Goal: Obtain resource: Download file/media

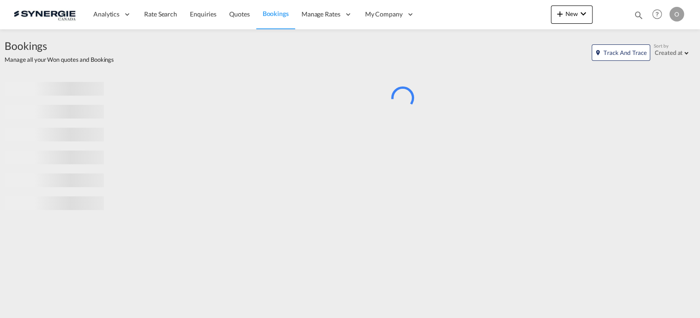
click at [639, 14] on md-icon "icon-magnify" at bounding box center [639, 15] width 10 height 10
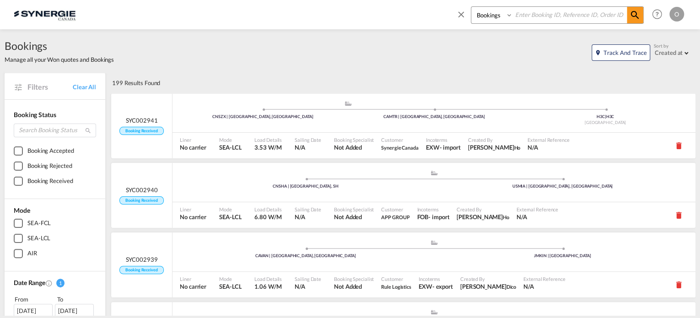
click at [495, 16] on select "Bookings Quotes Enquiries" at bounding box center [492, 15] width 43 height 16
select select "Quotes"
click at [471, 7] on select "Bookings Quotes Enquiries" at bounding box center [492, 15] width 43 height 16
click at [536, 16] on input at bounding box center [570, 15] width 114 height 16
paste input "SYC000013318"
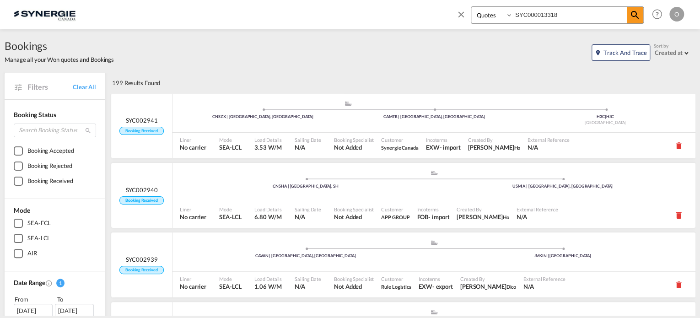
type input "SYC000013318"
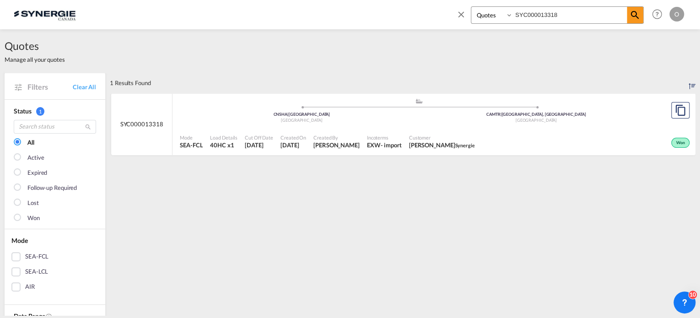
click at [533, 139] on div "Won" at bounding box center [585, 141] width 214 height 23
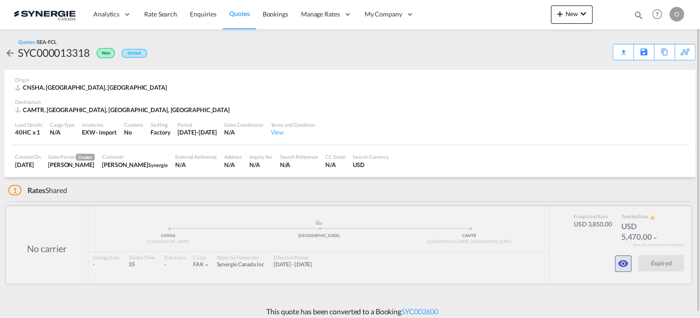
click at [616, 259] on button "button" at bounding box center [623, 263] width 16 height 16
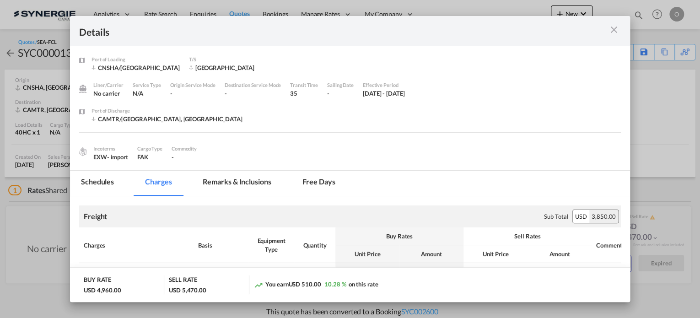
scroll to position [142, 0]
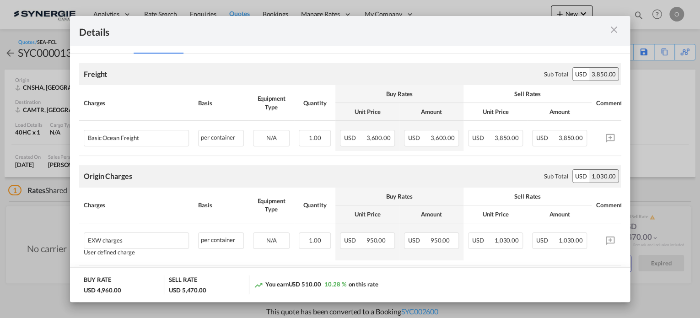
click at [616, 31] on md-icon "icon-close m-3 fg-AAA8AD cursor" at bounding box center [614, 29] width 11 height 11
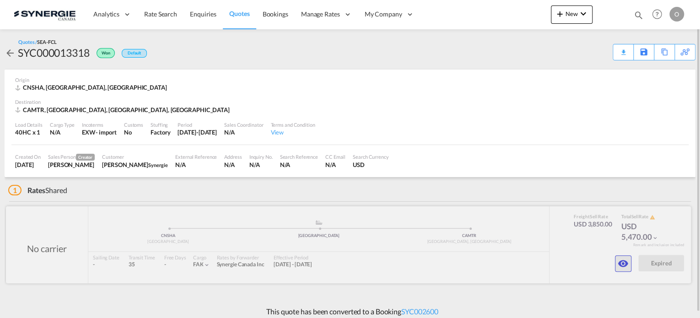
click at [619, 261] on md-icon "icon-eye" at bounding box center [623, 263] width 11 height 11
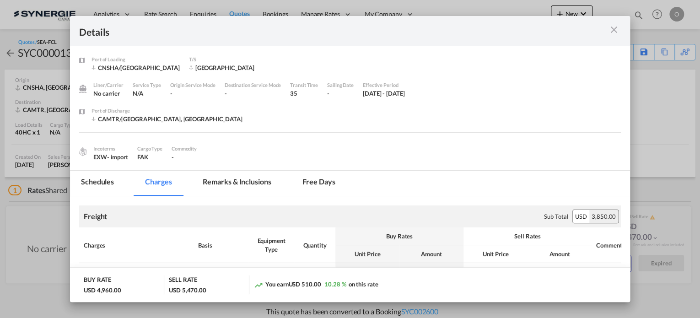
click at [257, 181] on md-tab-item "Remarks & Inclusions" at bounding box center [237, 183] width 90 height 25
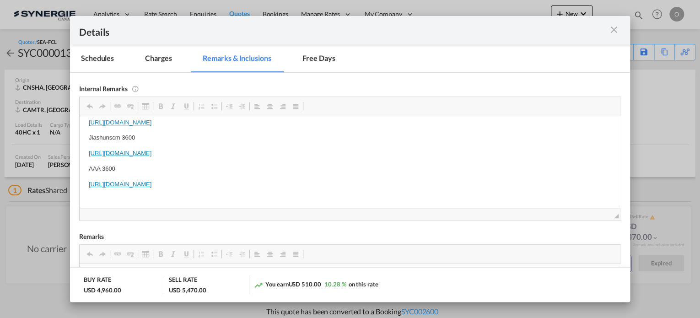
scroll to position [39, 0]
click at [614, 31] on md-icon "icon-close m-3 fg-AAA8AD cursor" at bounding box center [614, 29] width 11 height 11
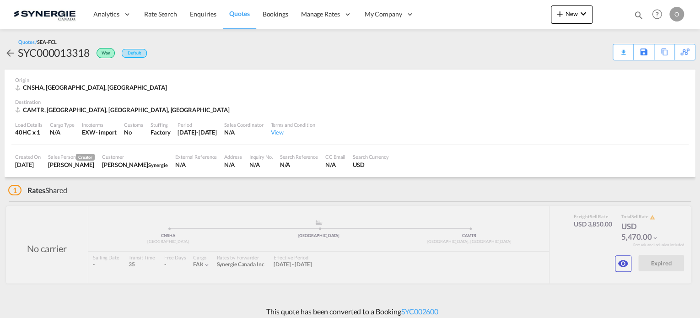
scroll to position [41, 0]
click at [635, 22] on div at bounding box center [639, 17] width 10 height 14
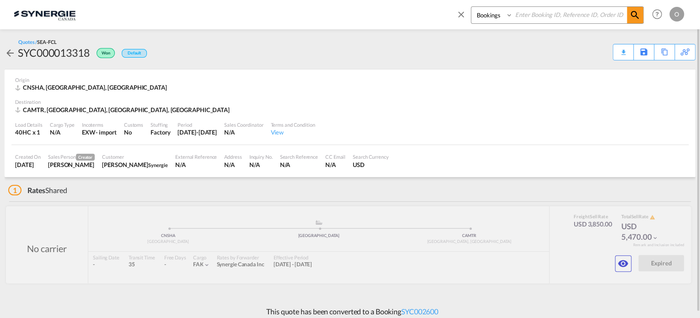
click at [502, 18] on select "Bookings Quotes Enquiries" at bounding box center [492, 15] width 43 height 16
select select "Quotes"
click at [471, 7] on select "Bookings Quotes Enquiries" at bounding box center [492, 15] width 43 height 16
click at [596, 13] on input at bounding box center [570, 15] width 114 height 16
paste input "SYC000013722"
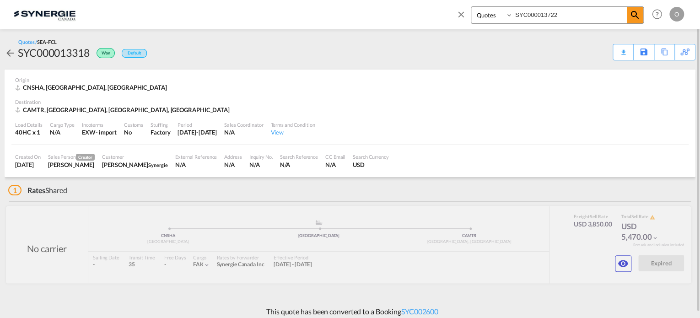
type input "SYC000013722"
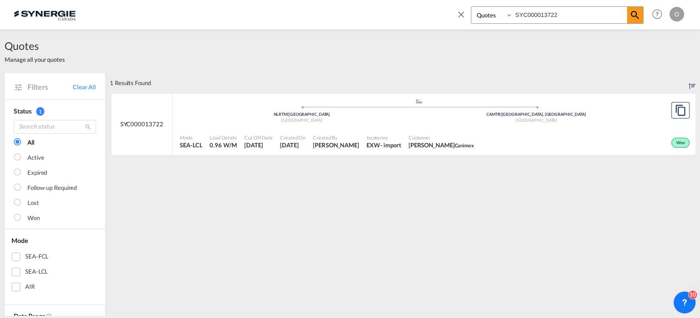
click at [556, 132] on div "Won" at bounding box center [585, 141] width 214 height 23
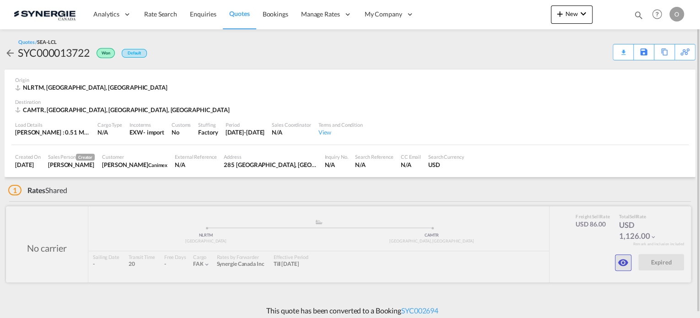
click at [624, 264] on md-icon "icon-eye" at bounding box center [623, 262] width 11 height 11
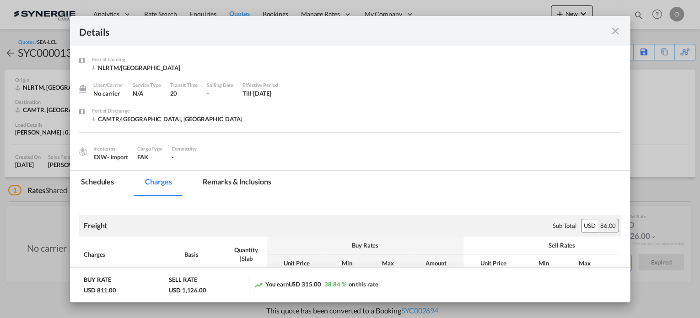
click at [617, 32] on md-icon "icon-close fg-AAA8AD m-0 cursor" at bounding box center [615, 31] width 11 height 11
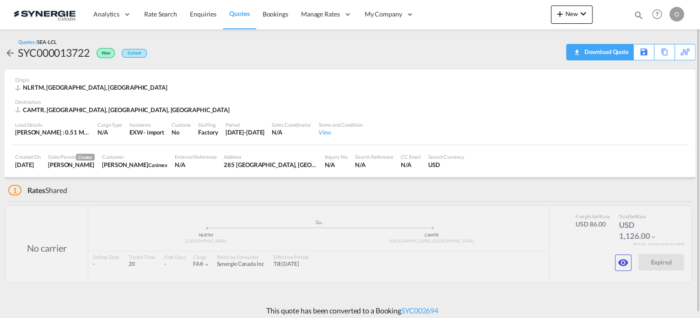
click at [615, 56] on div "Download Quote" at bounding box center [605, 51] width 47 height 15
click at [639, 12] on md-icon "icon-magnify" at bounding box center [639, 15] width 10 height 10
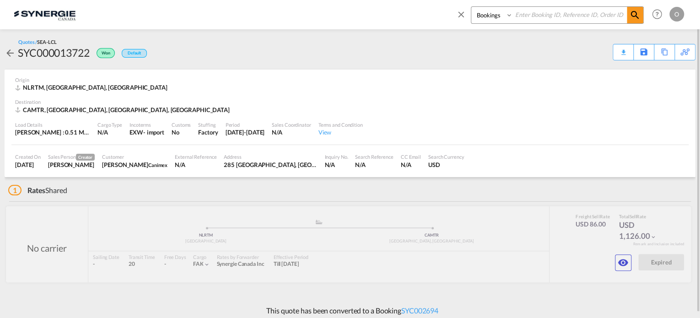
click at [490, 11] on select "Bookings Quotes Enquiries" at bounding box center [492, 15] width 43 height 16
select select "Quotes"
click at [471, 7] on select "Bookings Quotes Enquiries" at bounding box center [492, 15] width 43 height 16
click at [522, 18] on input at bounding box center [570, 15] width 114 height 16
paste input "SYC000013939"
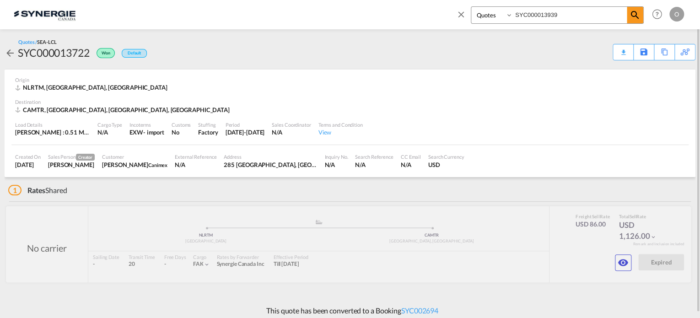
type input "SYC000013939"
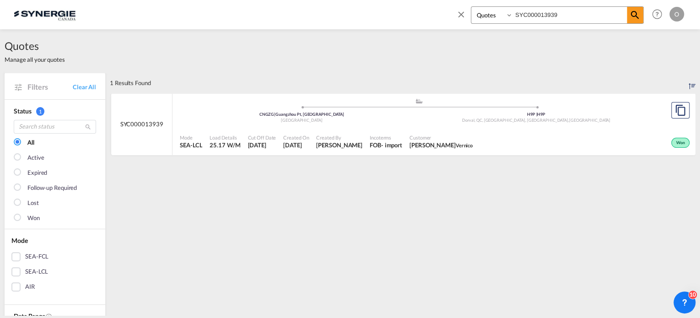
click at [482, 134] on div "Won" at bounding box center [584, 141] width 216 height 23
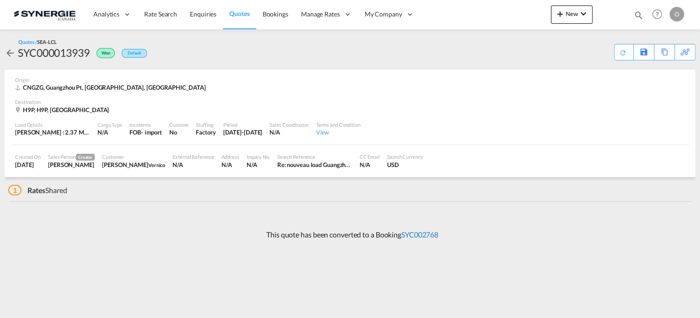
click at [421, 237] on link "SYC002768" at bounding box center [419, 234] width 37 height 9
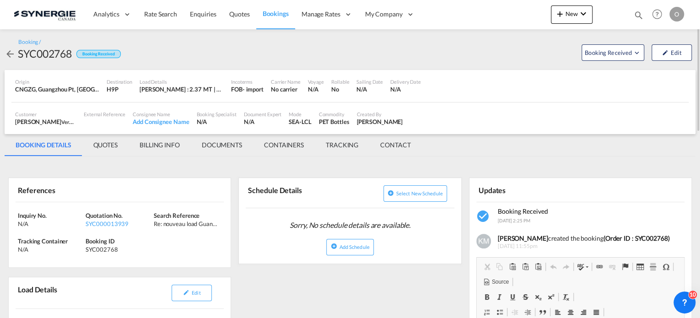
click at [100, 142] on md-tab-item "QUOTES" at bounding box center [105, 145] width 46 height 22
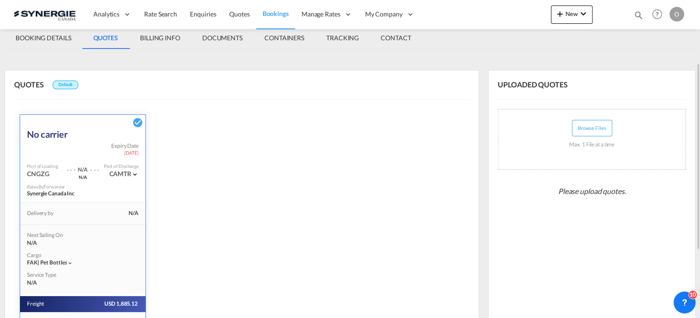
scroll to position [221, 0]
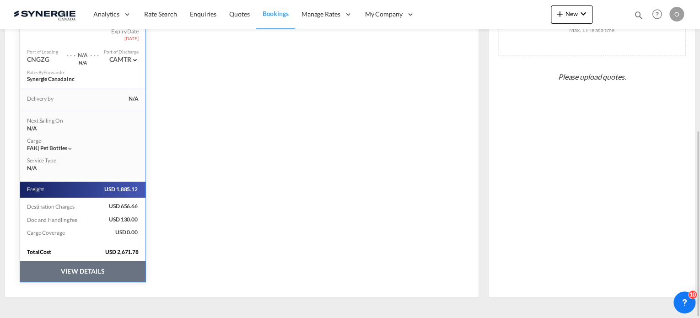
click at [65, 271] on button "VIEW DETAILS" at bounding box center [82, 271] width 125 height 21
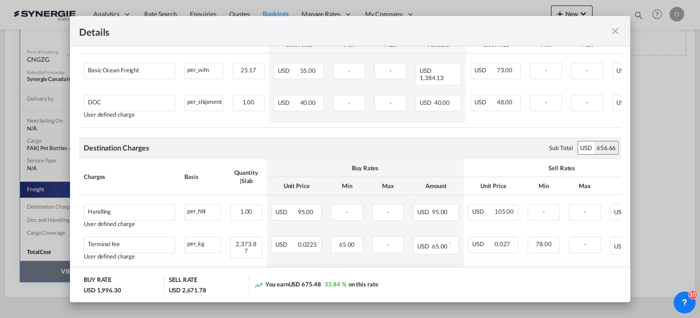
scroll to position [245, 0]
click at [614, 33] on md-icon "icon-close fg-AAA8AD m-0 cursor" at bounding box center [615, 31] width 11 height 11
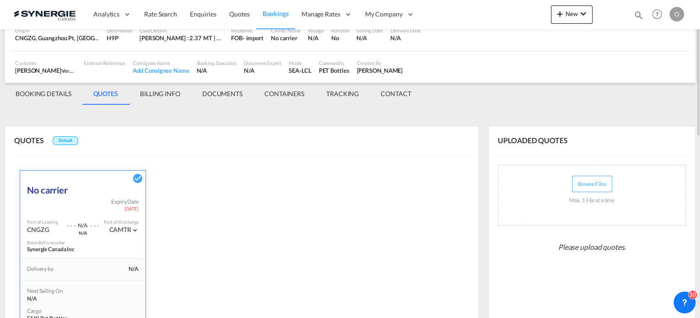
scroll to position [0, 0]
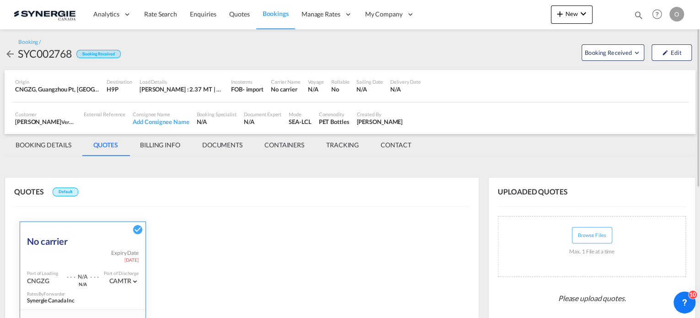
click at [9, 54] on md-icon "icon-arrow-left" at bounding box center [10, 54] width 11 height 11
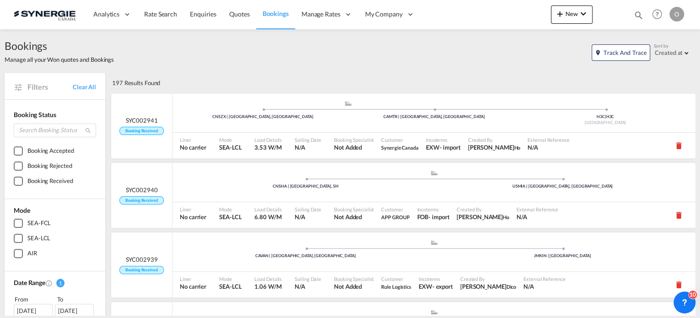
click at [639, 12] on md-icon "icon-magnify" at bounding box center [639, 15] width 10 height 10
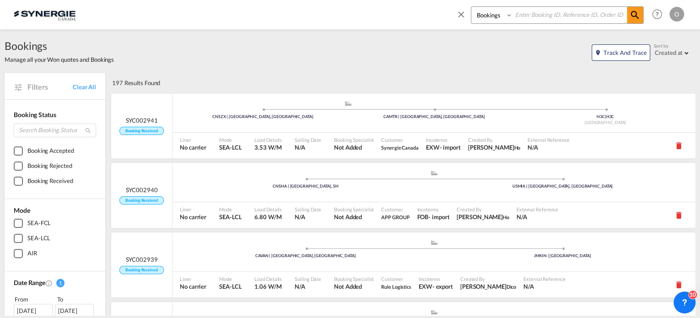
click at [490, 21] on select "Bookings Quotes Enquiries" at bounding box center [492, 15] width 43 height 16
select select "Quotes"
click at [471, 7] on select "Bookings Quotes Enquiries" at bounding box center [492, 15] width 43 height 16
click at [528, 11] on input at bounding box center [570, 15] width 114 height 16
paste input "SYC000013939"
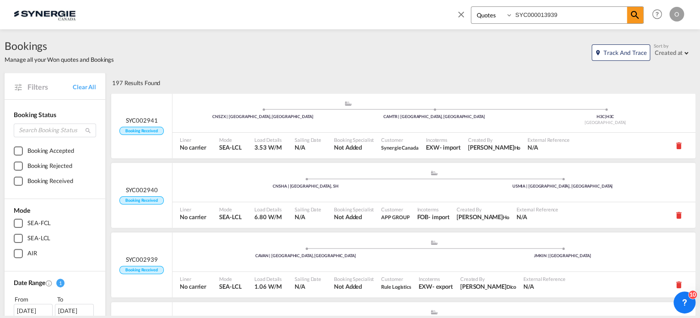
type input "SYC000013939"
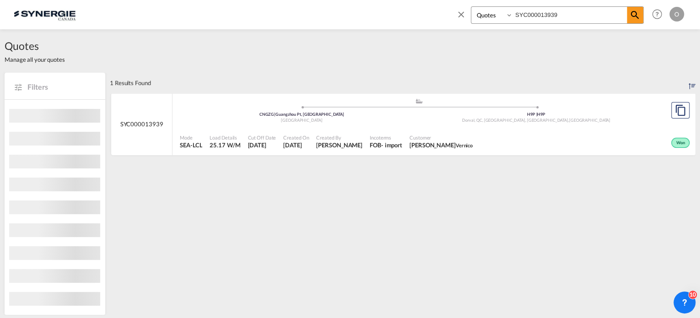
click at [520, 126] on div ".a{fill:#aaa8ad;} .a{fill:#aaa8ad;} CNGZG | Guangzhou Pt, GD China H9P | H9P Do…" at bounding box center [419, 113] width 478 height 30
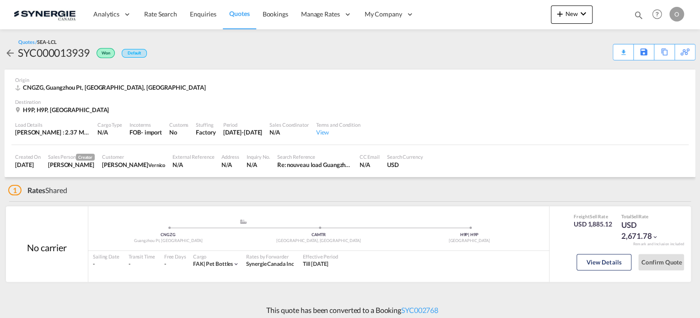
click at [0, 0] on div "Download Quote" at bounding box center [0, 0] width 0 height 0
